Goal: Task Accomplishment & Management: Manage account settings

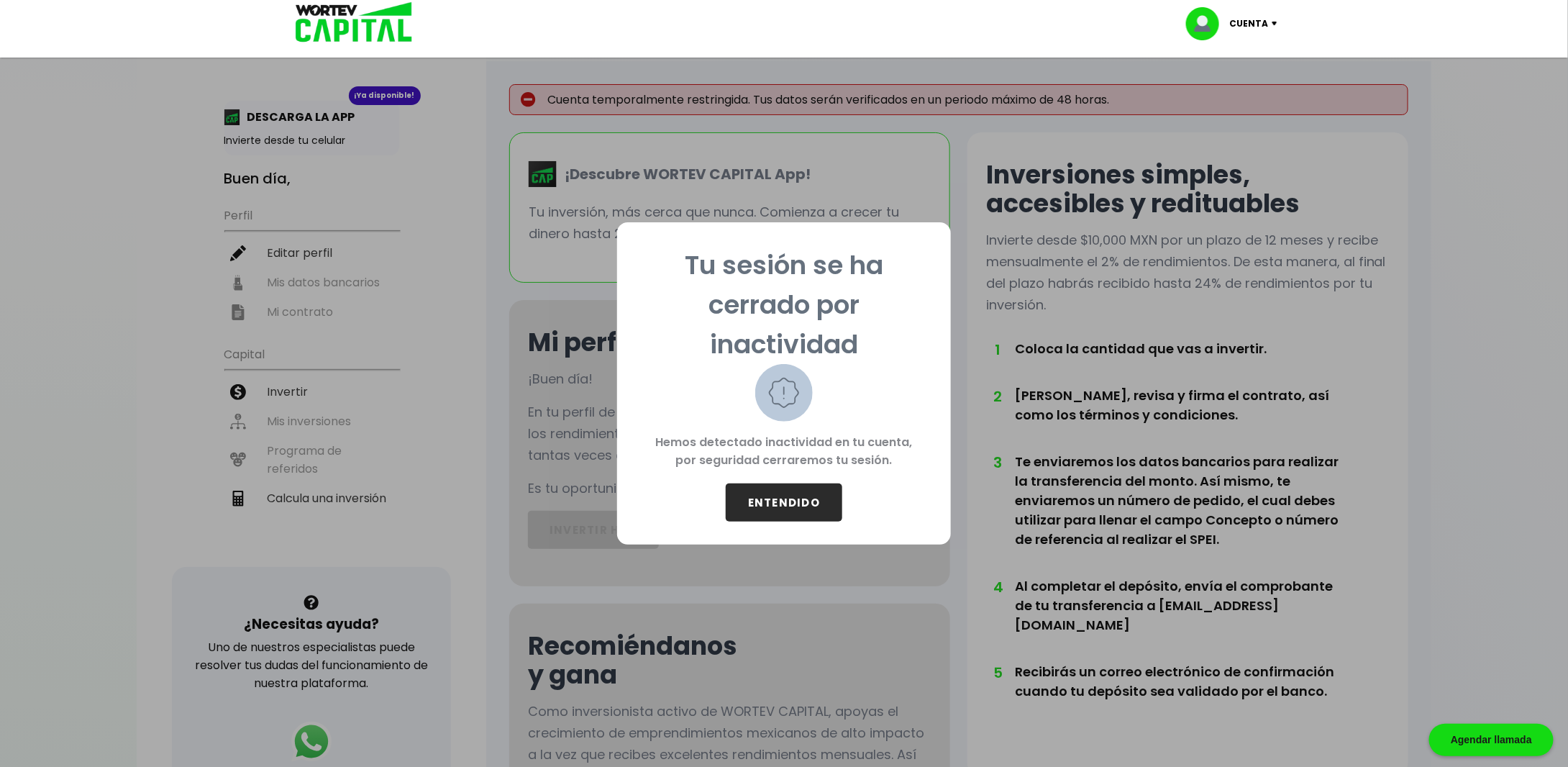
click at [812, 513] on button "ENTENDIDO" at bounding box center [783, 501] width 116 height 38
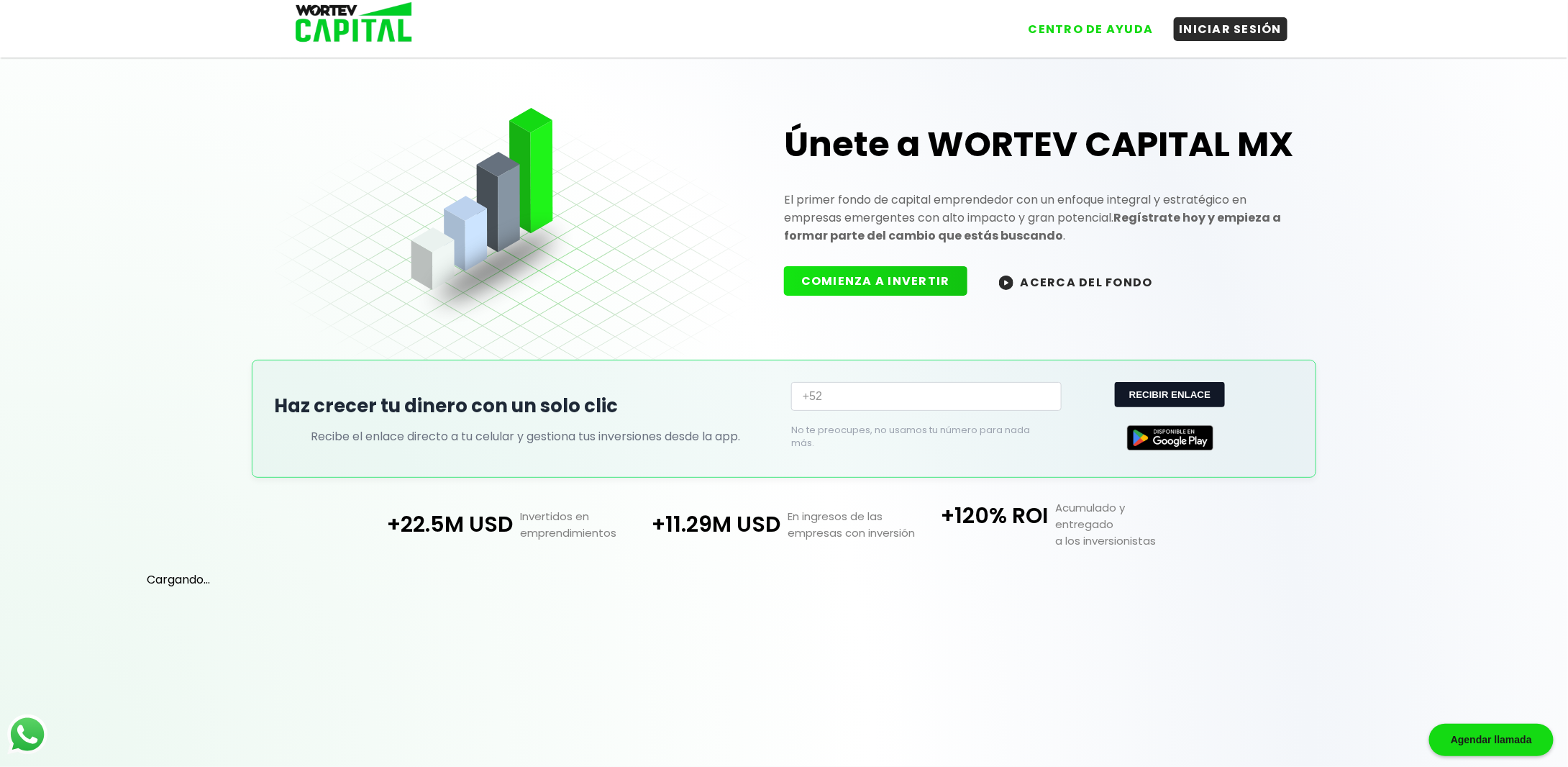
click at [812, 513] on p "En ingresos de las empresas con inversión" at bounding box center [849, 525] width 137 height 33
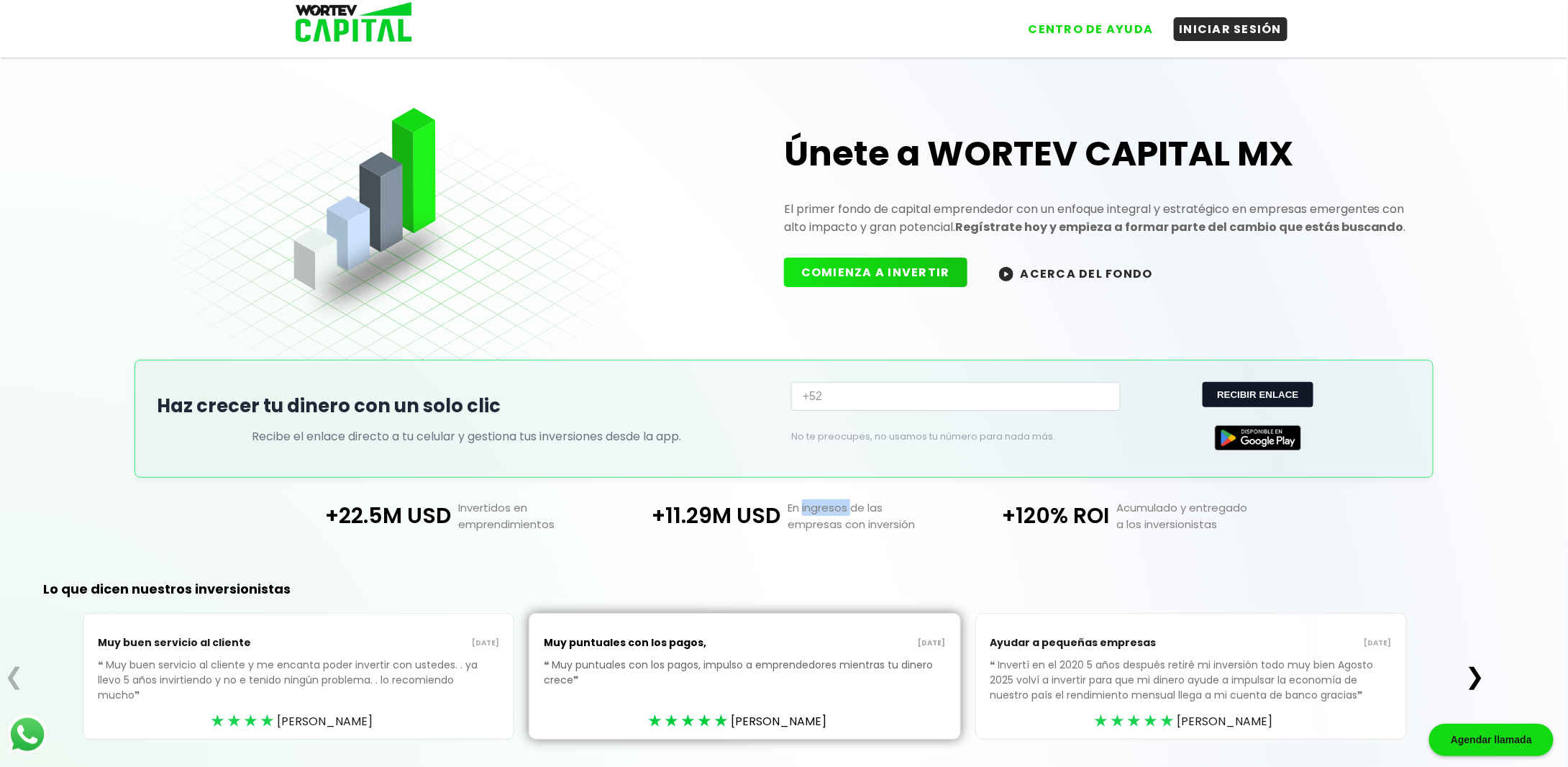
click at [812, 513] on p "En ingresos de las empresas con inversión" at bounding box center [864, 516] width 168 height 33
click at [1216, 33] on button "INICIAR SESIÓN" at bounding box center [1231, 26] width 114 height 24
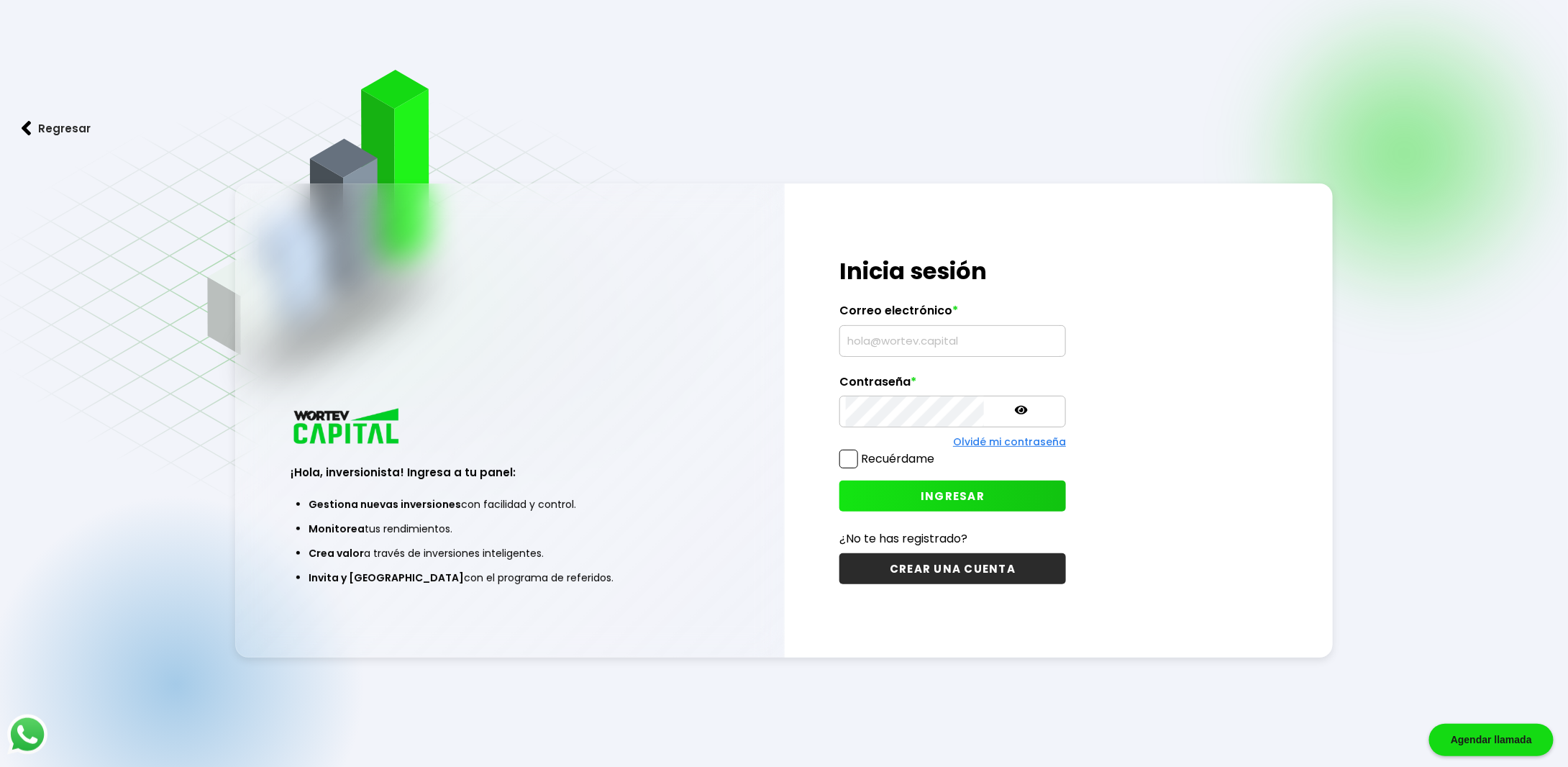
type input "igonzalo.ramos@gmail.com"
drag, startPoint x: 849, startPoint y: 464, endPoint x: 881, endPoint y: 497, distance: 46.0
click at [850, 464] on span at bounding box center [849, 459] width 19 height 19
click at [937, 451] on input "Recuérdame" at bounding box center [937, 451] width 0 height 0
click at [881, 495] on button "INGRESAR" at bounding box center [953, 495] width 227 height 31
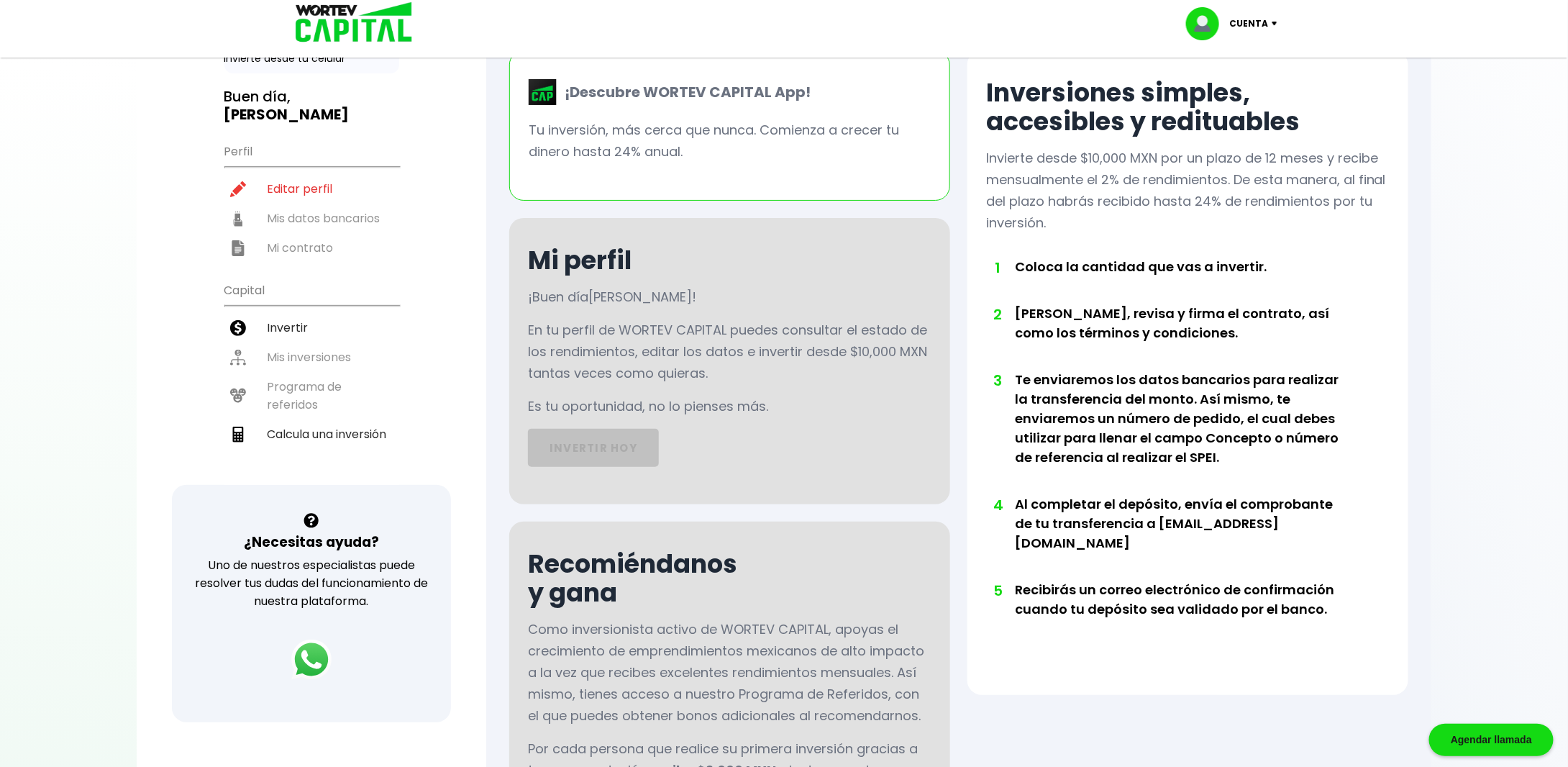
scroll to position [49, 0]
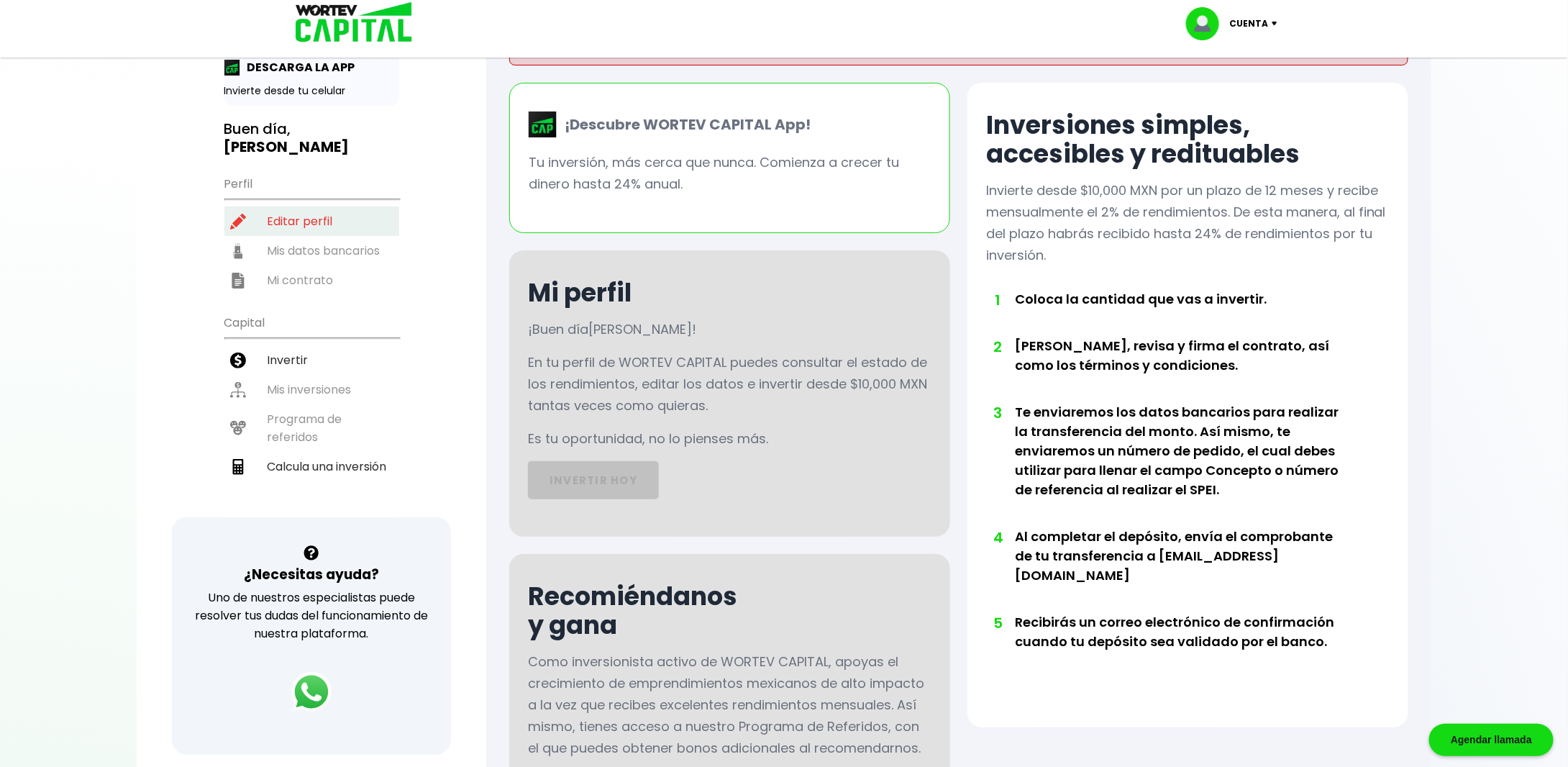
click at [304, 206] on li "Editar perfil" at bounding box center [312, 221] width 175 height 30
select select "Hombre"
select select "Licenciatura"
select select "DF"
select select "BBVA Bancomer"
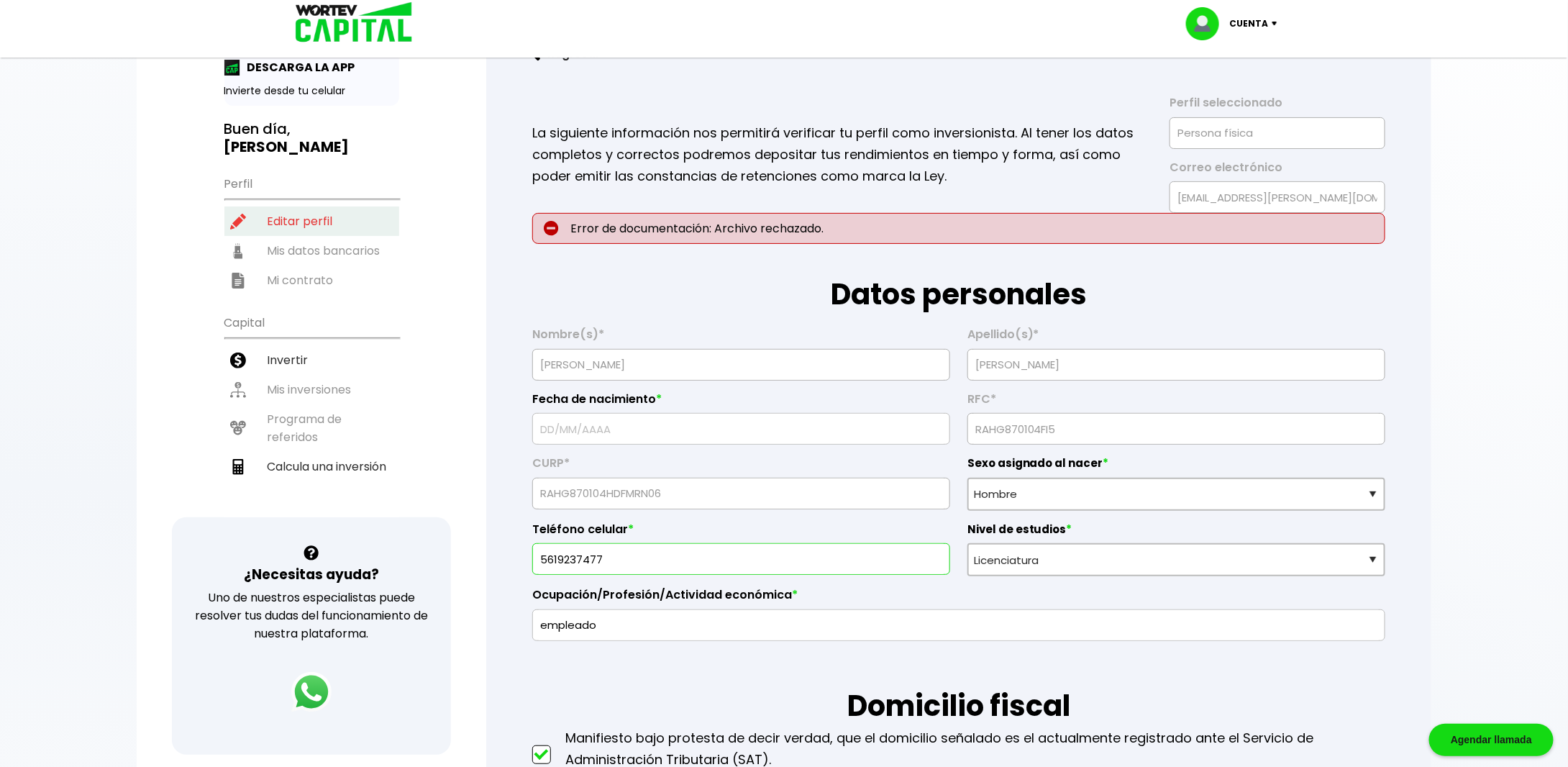
type input "04/01/1987"
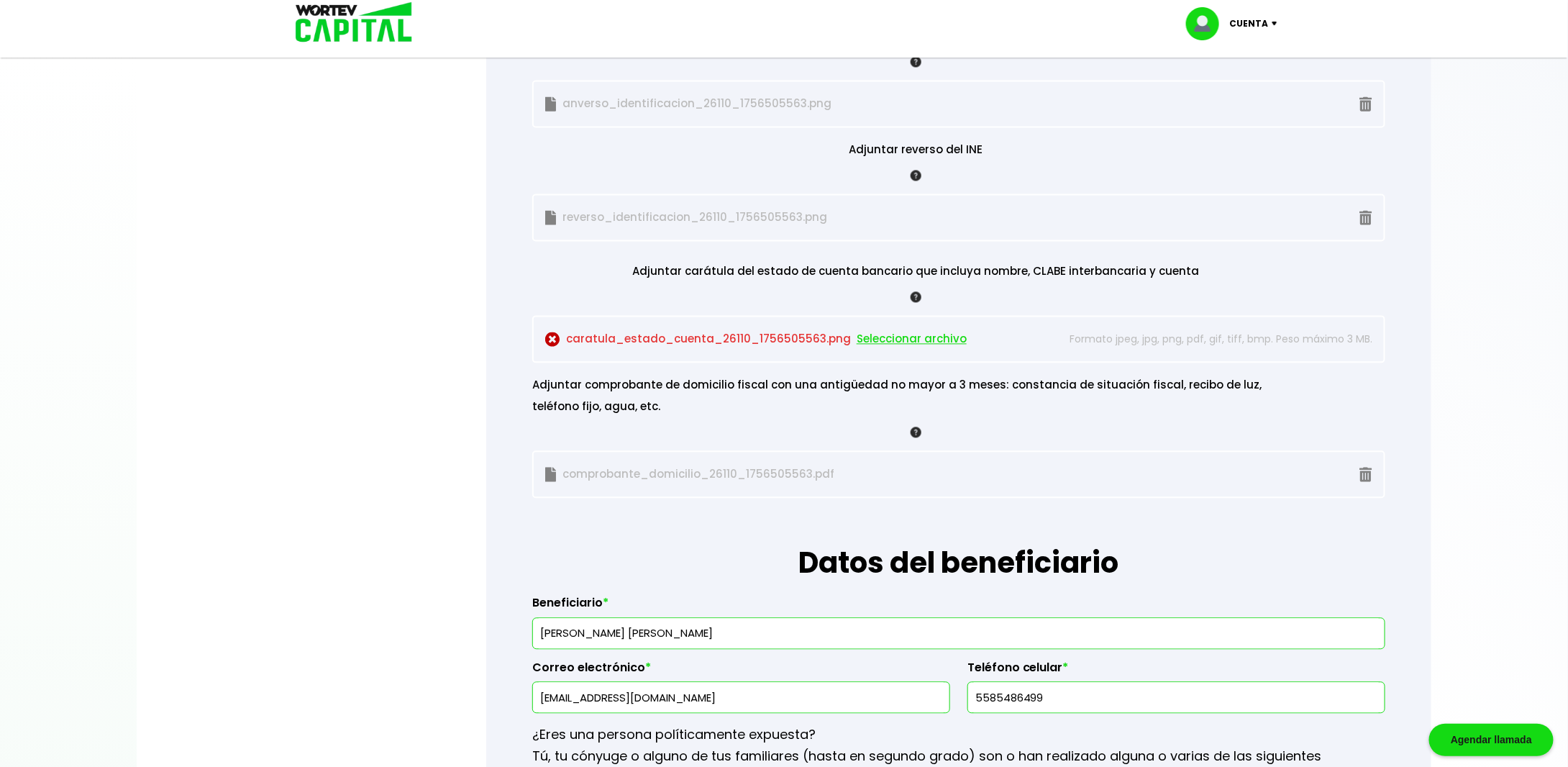
scroll to position [1438, 0]
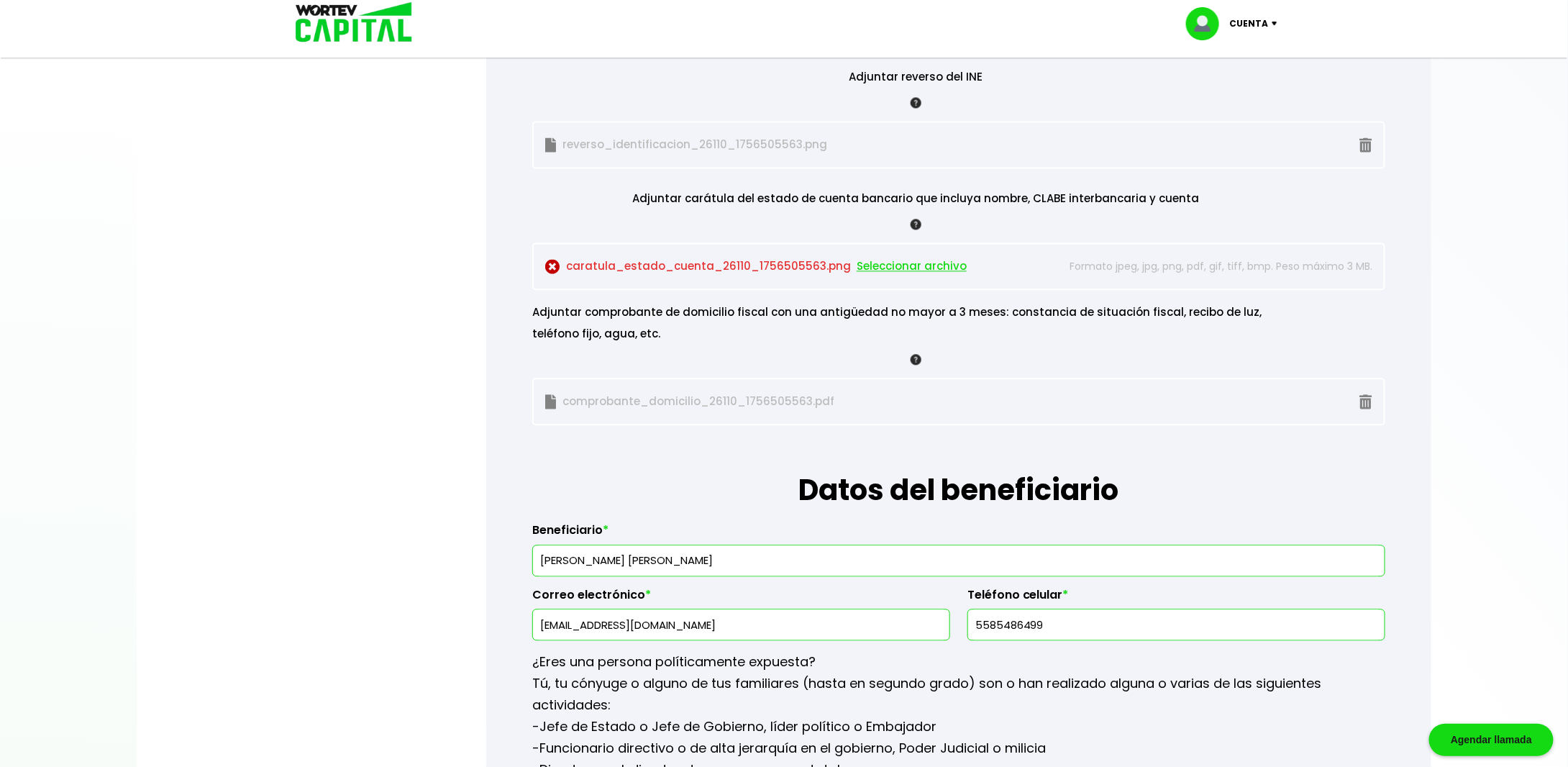
click at [889, 258] on span "Seleccionar archivo" at bounding box center [911, 266] width 111 height 21
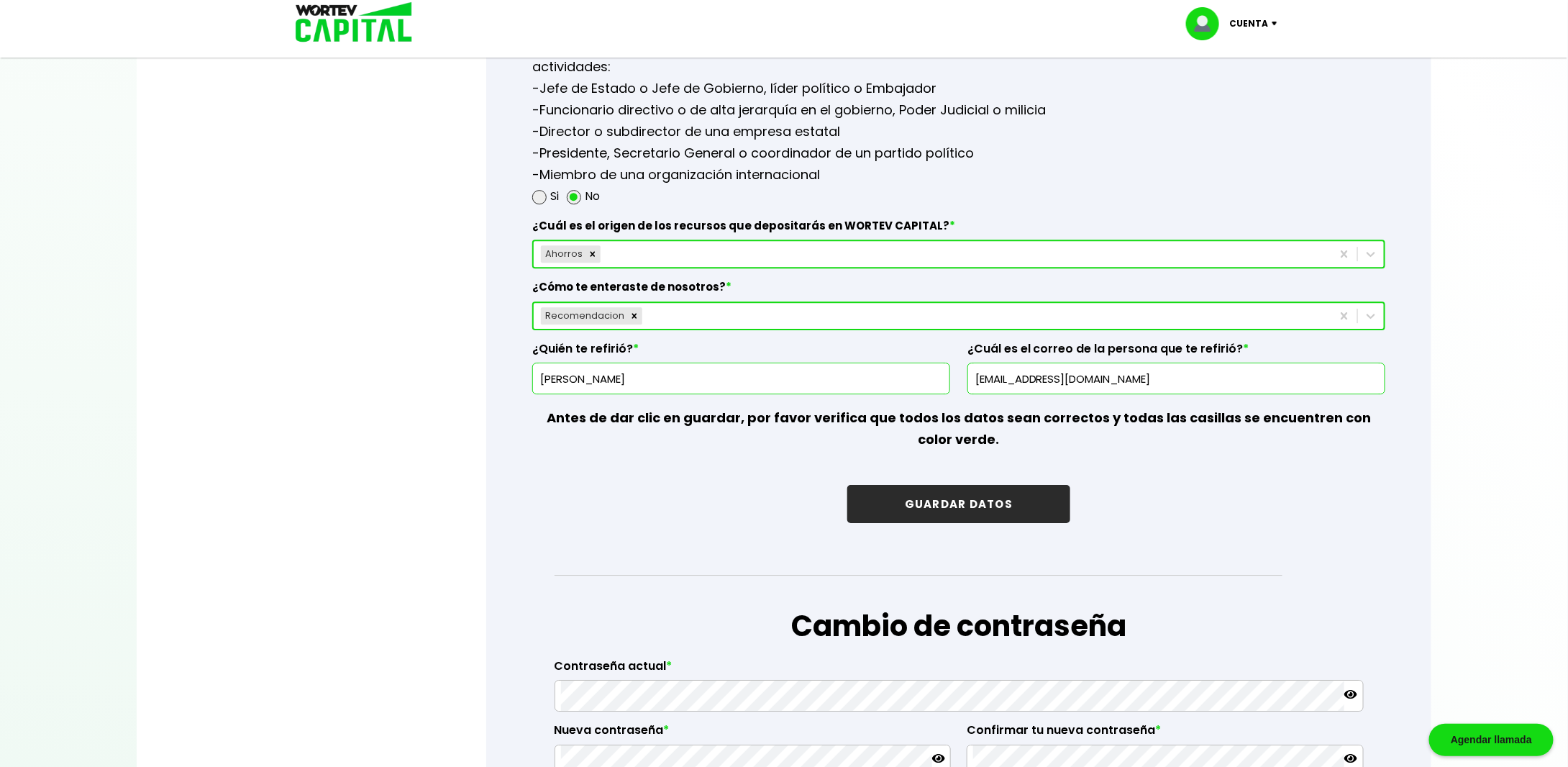
scroll to position [2075, 0]
click at [962, 496] on button "GUARDAR DATOS" at bounding box center [959, 504] width 223 height 38
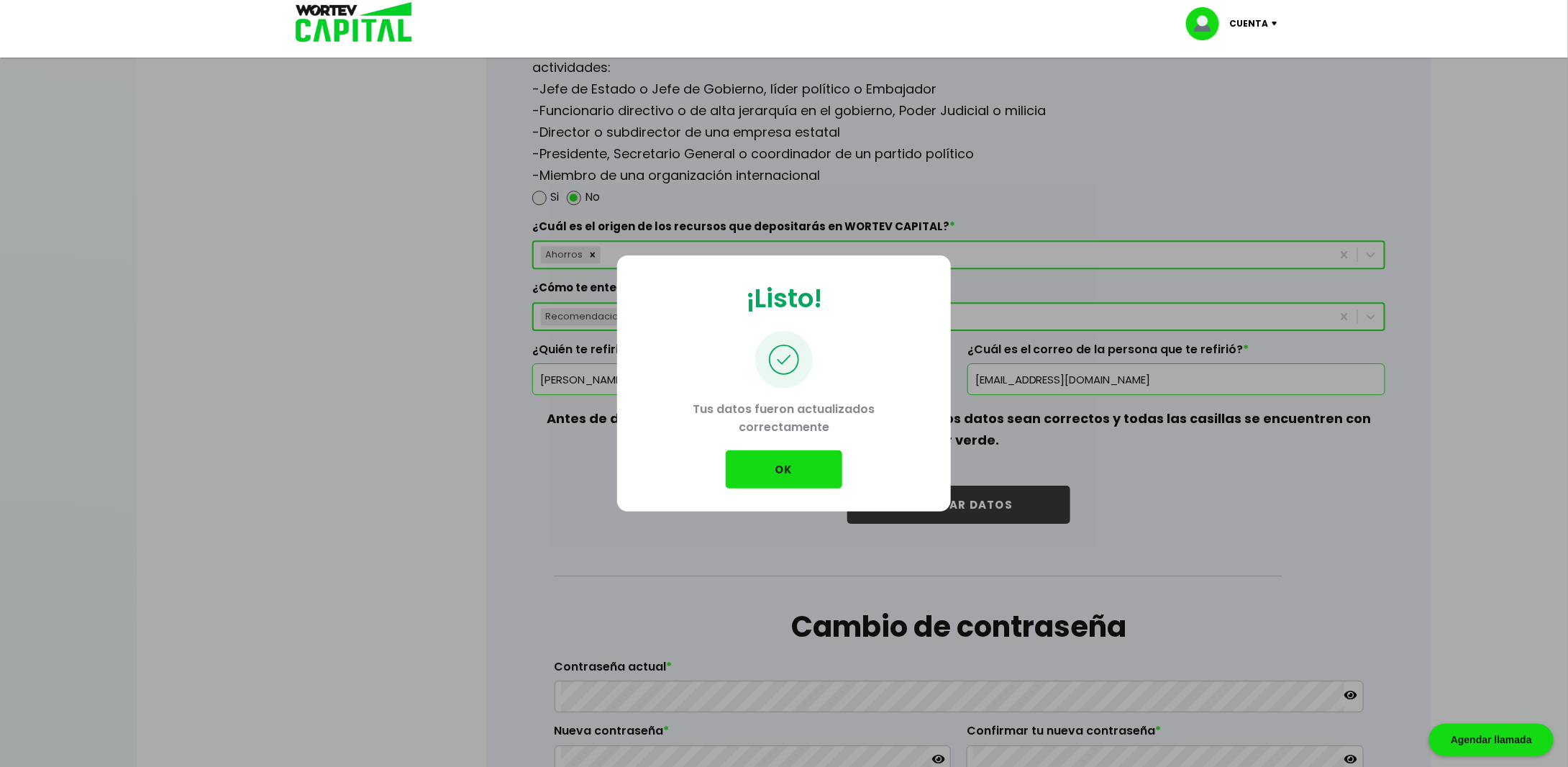
click at [793, 480] on button "OK" at bounding box center [783, 469] width 116 height 38
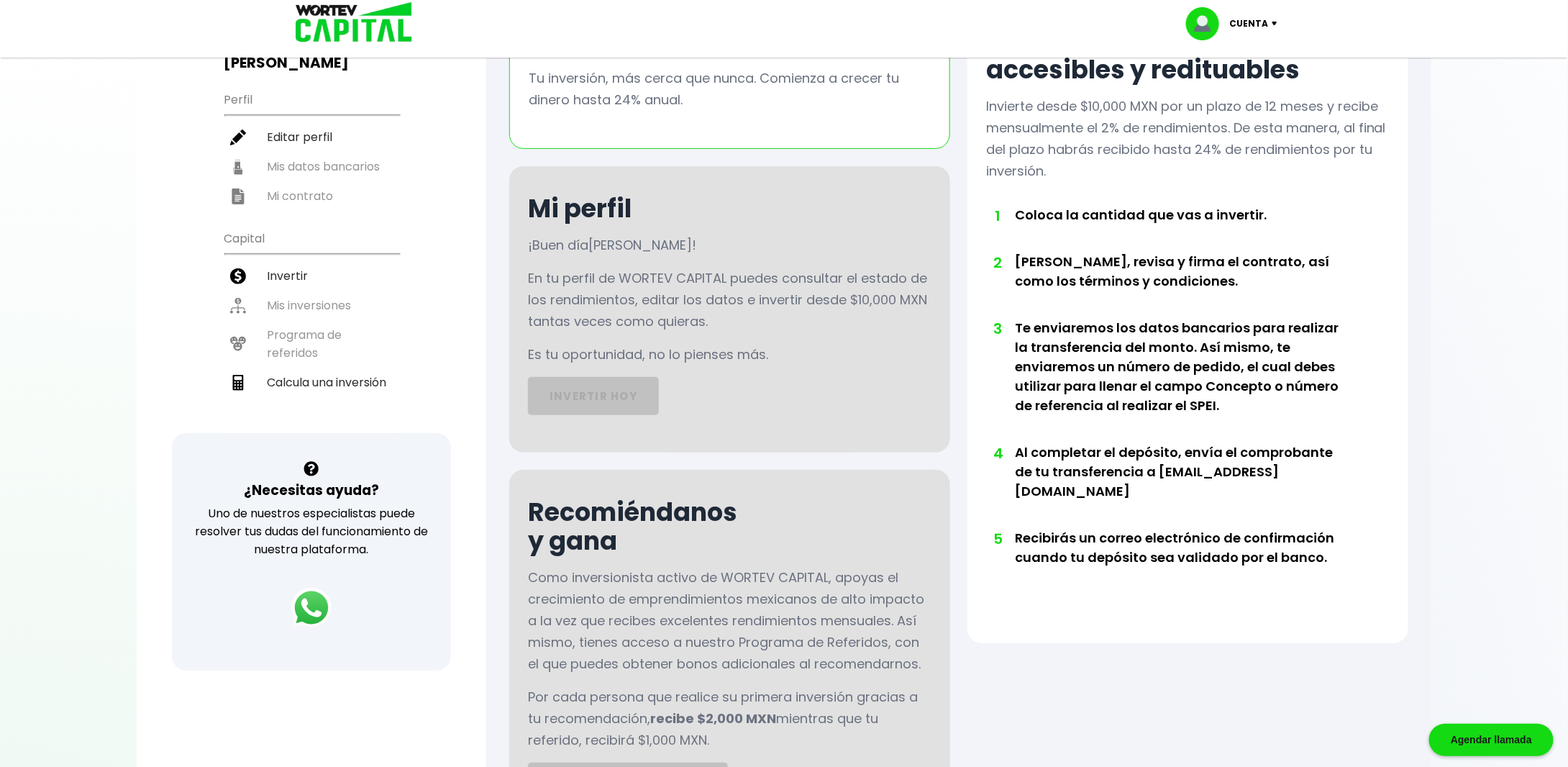
scroll to position [144, 0]
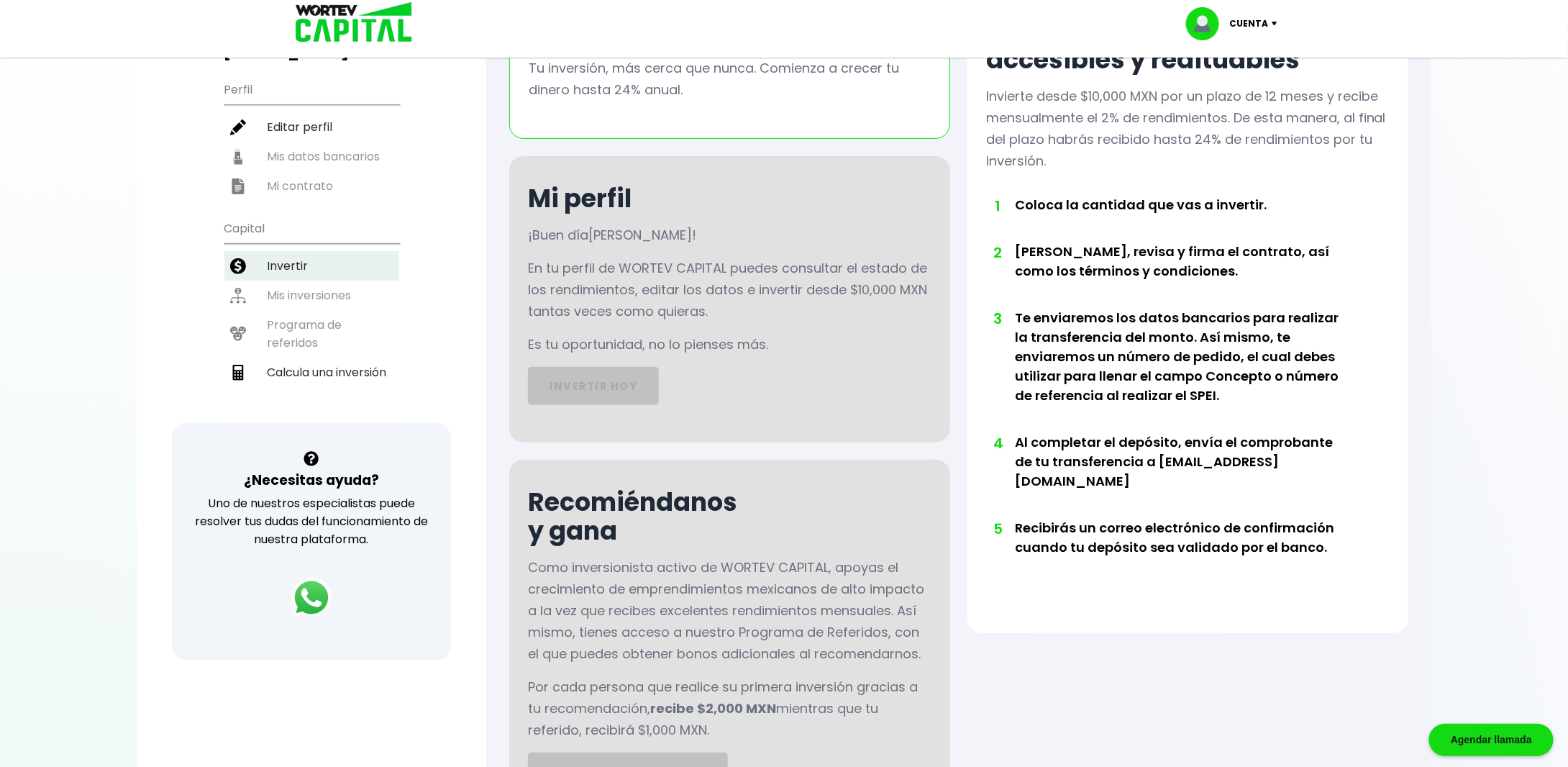
click at [269, 251] on li "Invertir" at bounding box center [312, 266] width 175 height 30
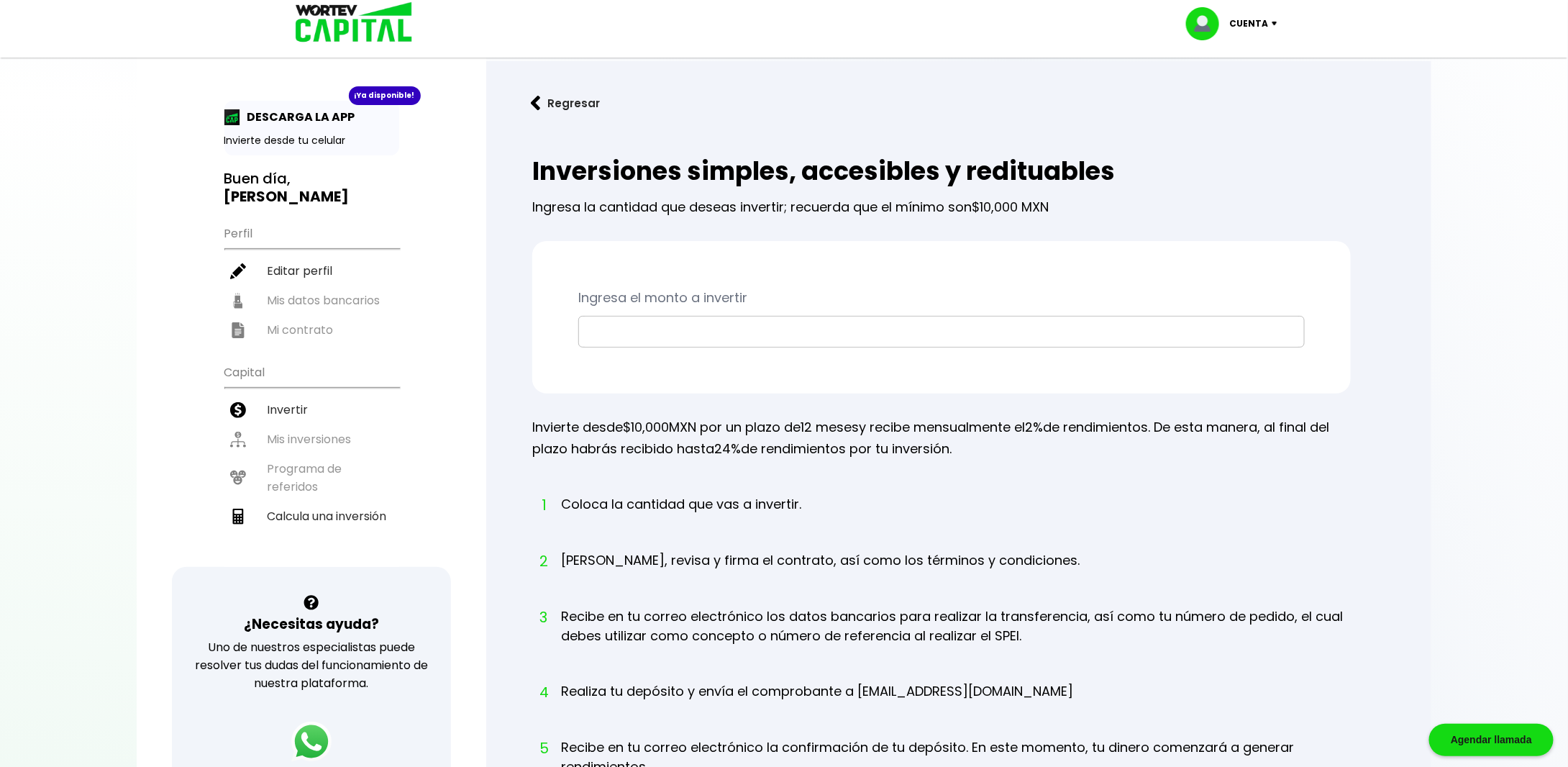
click at [653, 329] on input "text" at bounding box center [942, 332] width 713 height 31
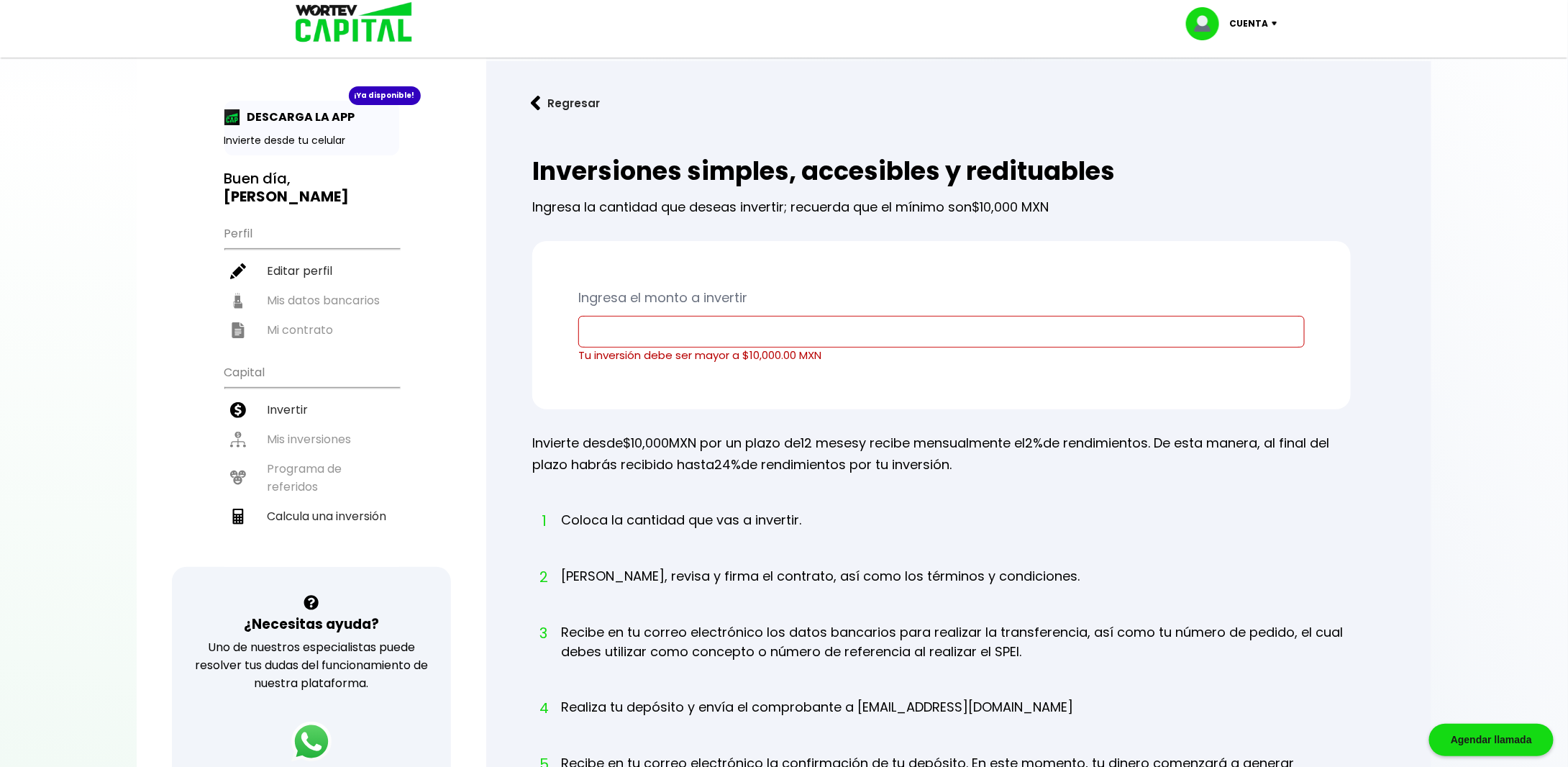
click at [304, 146] on p "Invierte desde tu celular" at bounding box center [312, 140] width 175 height 15
click at [382, 94] on div "¡Ya disponible!" at bounding box center [385, 96] width 72 height 19
click at [241, 119] on p "DESCARGA LA APP" at bounding box center [298, 116] width 115 height 18
click at [280, 151] on div "¡Ya disponible! DESCARGA LA APP Invierte desde tu celular" at bounding box center [312, 127] width 175 height 55
click at [293, 138] on p "Invierte desde tu celular" at bounding box center [312, 140] width 175 height 15
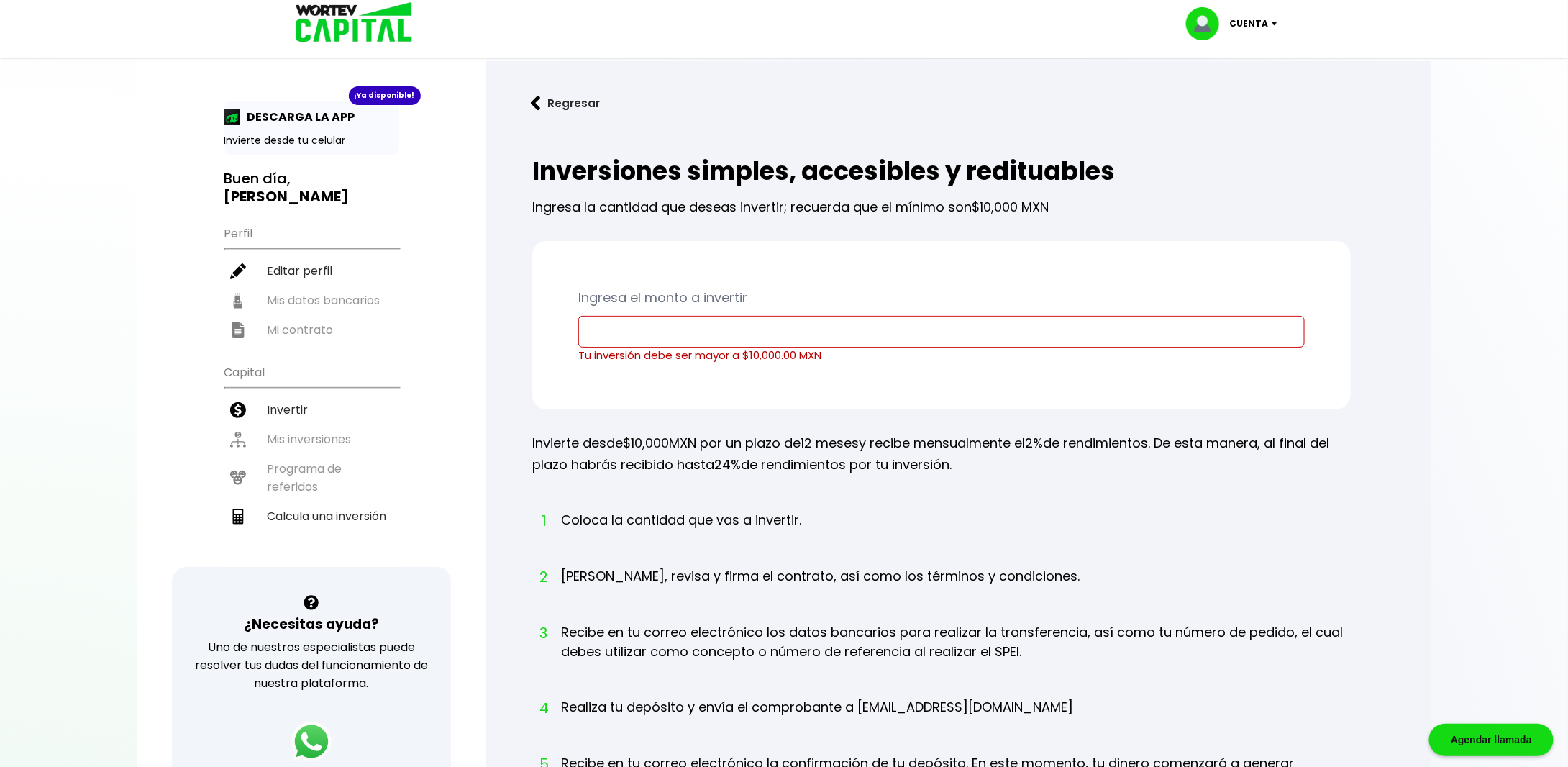
click at [245, 217] on ul "Perfil Editar perfil Mis datos bancarios Mi contrato" at bounding box center [312, 280] width 175 height 127
click at [272, 133] on p "Invierte desde tu celular" at bounding box center [312, 140] width 175 height 15
click at [274, 110] on p "DESCARGA LA APP" at bounding box center [298, 116] width 115 height 18
click at [552, 105] on button "Regresar" at bounding box center [565, 103] width 112 height 38
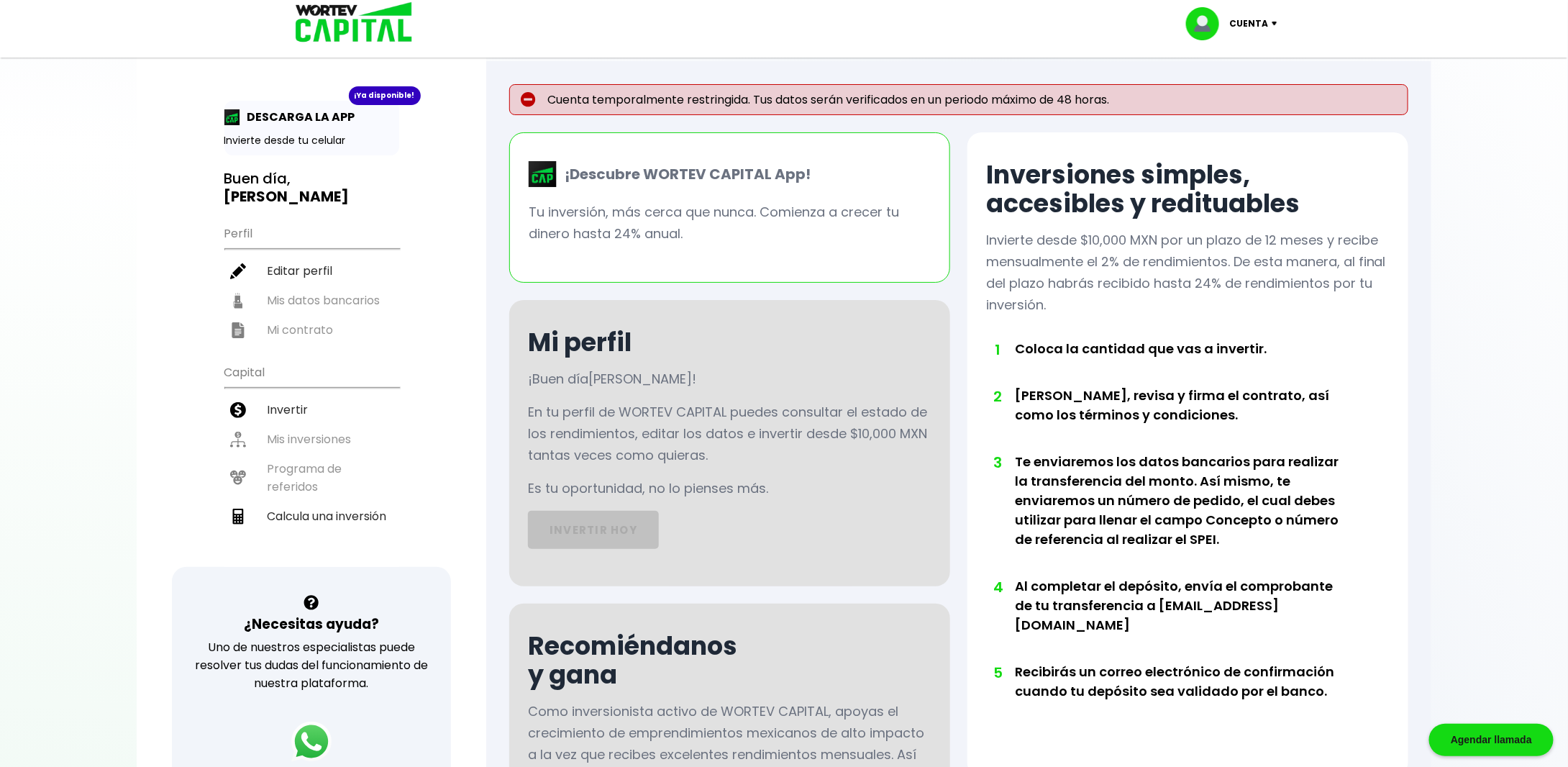
click at [557, 174] on p "¡Descubre WORTEV CAPITAL App!" at bounding box center [684, 174] width 254 height 21
